Goal: Navigation & Orientation: Find specific page/section

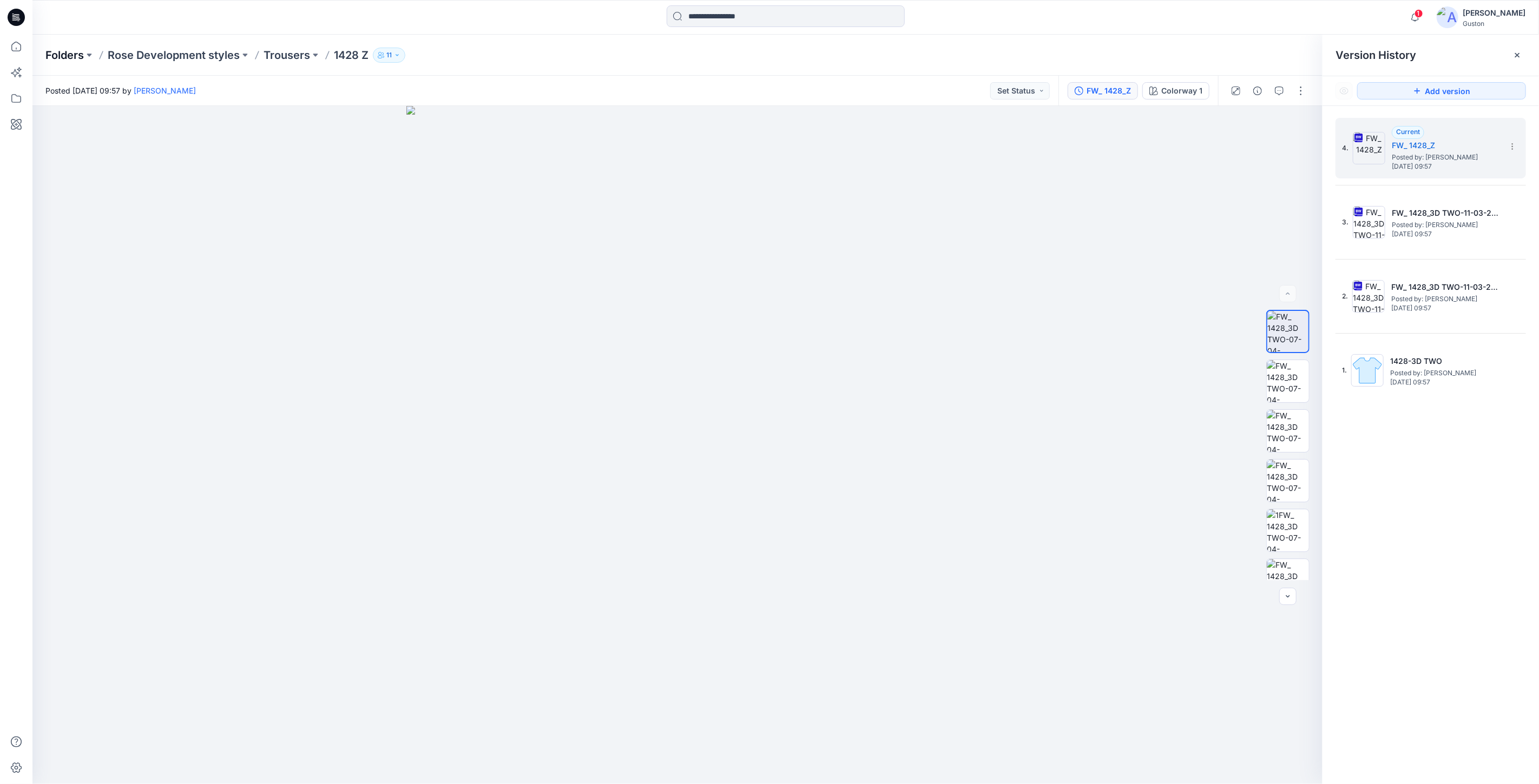
click at [76, 60] on p "Folders" at bounding box center [64, 54] width 39 height 15
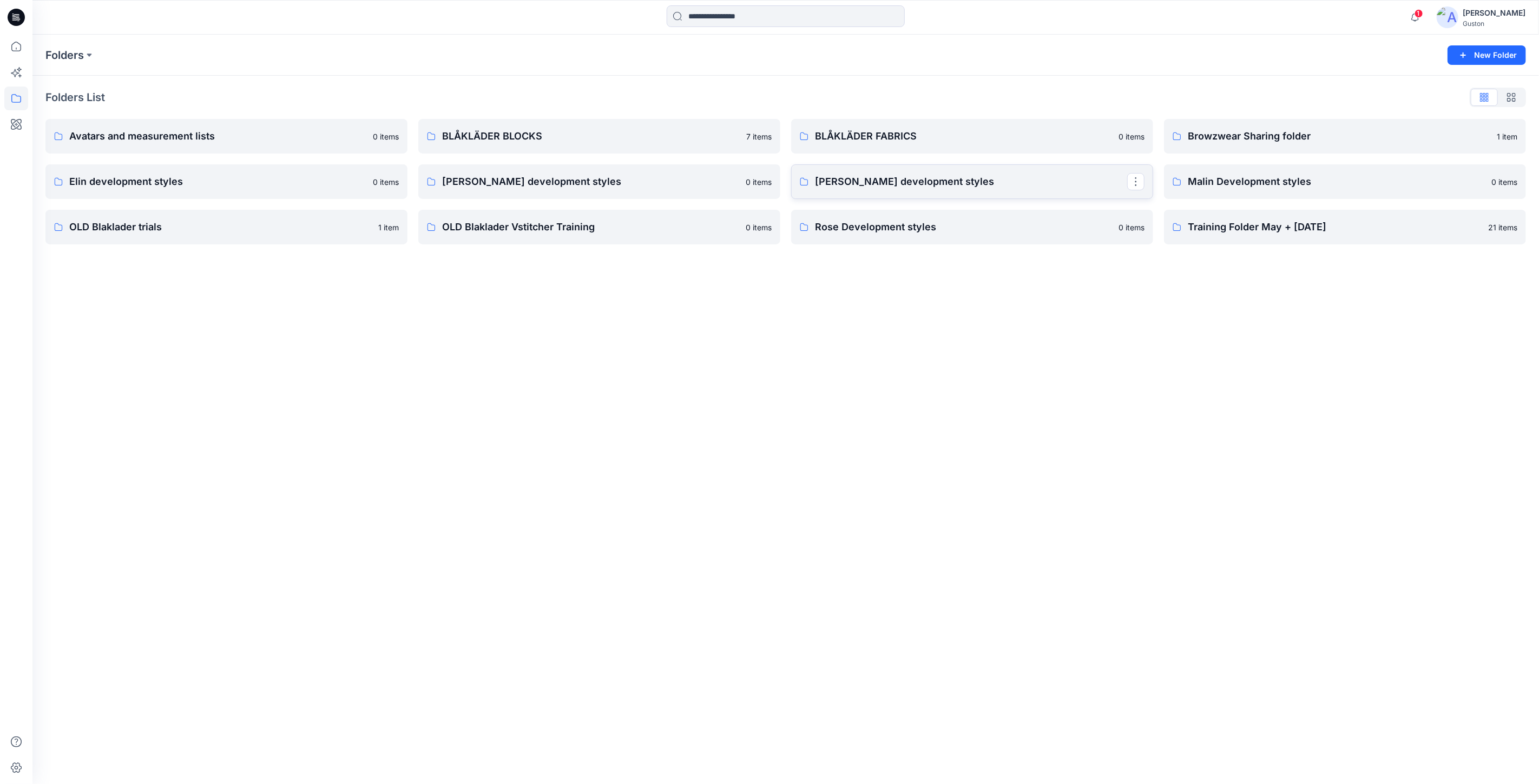
click at [870, 180] on p "[PERSON_NAME] development styles" at bounding box center [971, 181] width 312 height 15
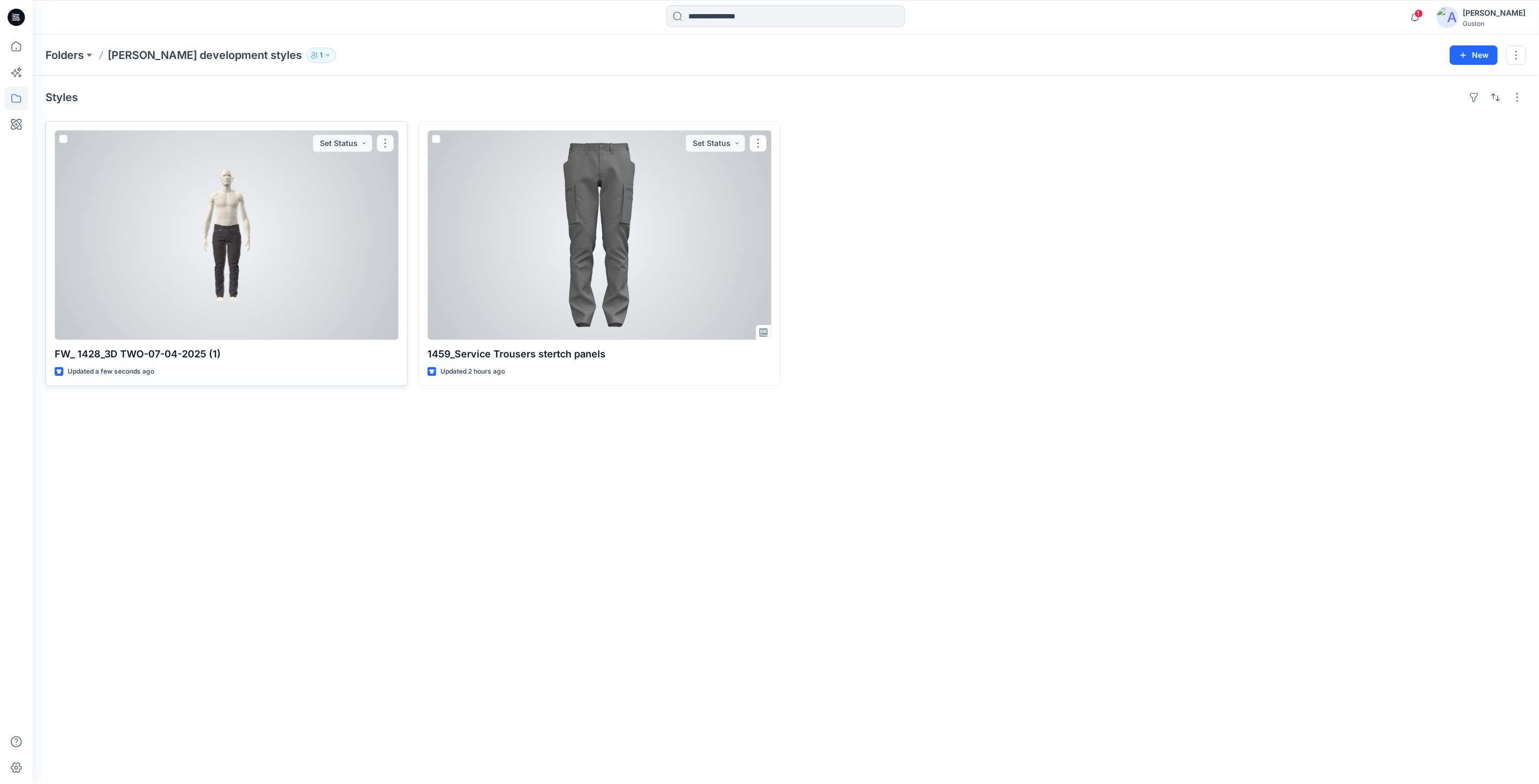
click at [242, 251] on div at bounding box center [226, 235] width 344 height 209
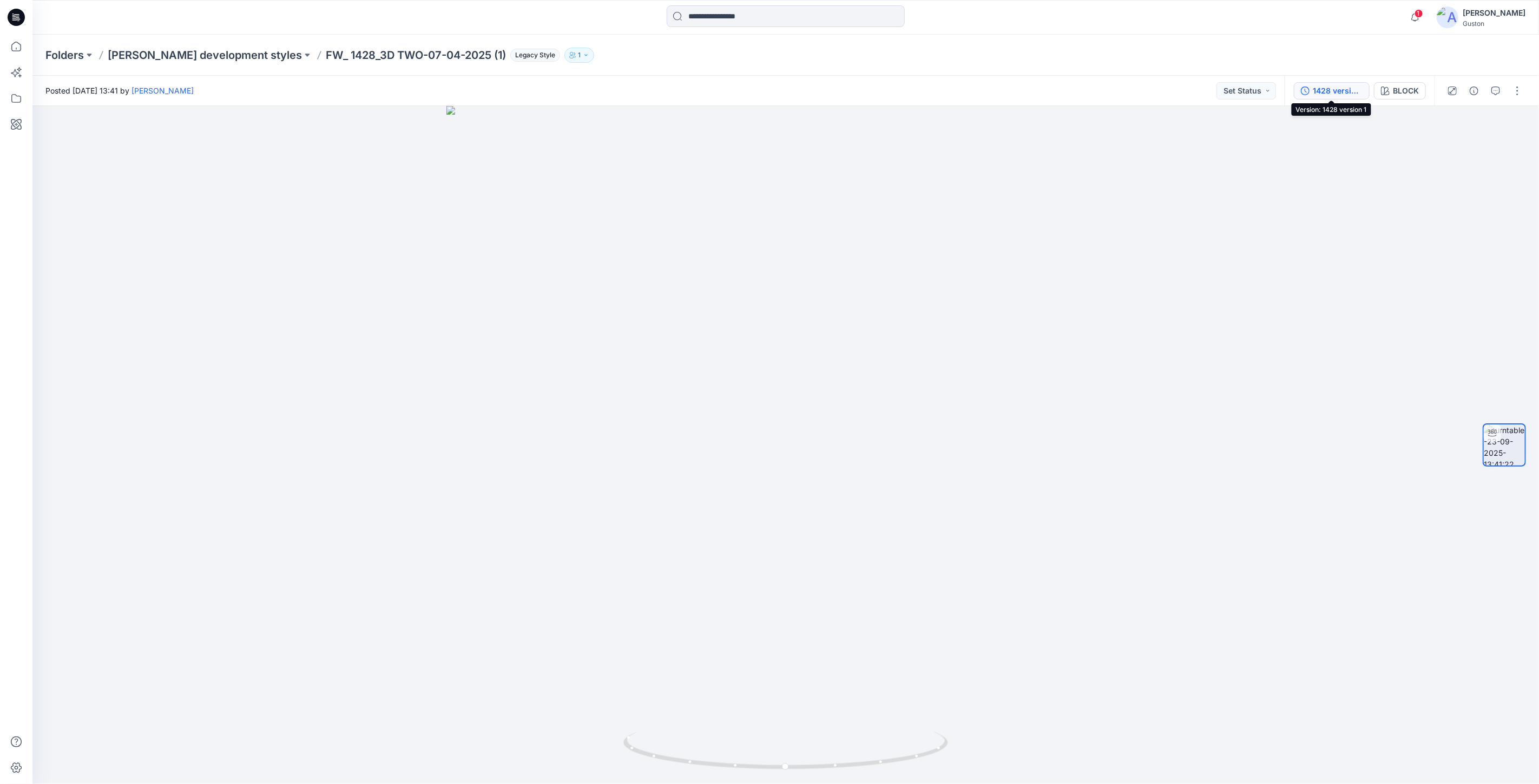
click at [1355, 90] on div "1428 version 1" at bounding box center [1337, 91] width 49 height 12
